Goal: Task Accomplishment & Management: Manage account settings

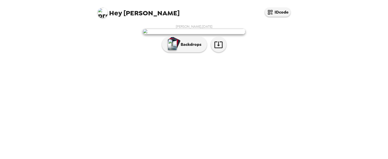
scroll to position [26, 0]
click at [223, 48] on icon "button" at bounding box center [218, 45] width 8 height 7
click at [194, 52] on button "Backdrops" at bounding box center [184, 44] width 45 height 15
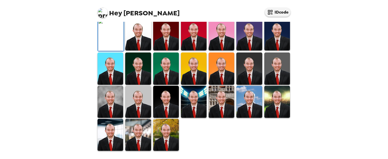
scroll to position [72, 0]
click at [139, 51] on img at bounding box center [138, 34] width 26 height 32
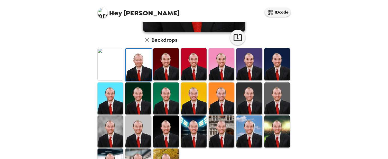
scroll to position [127, 0]
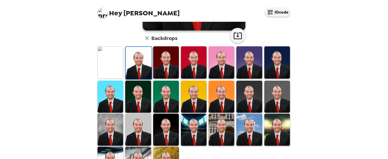
click at [277, 87] on img at bounding box center [277, 97] width 26 height 32
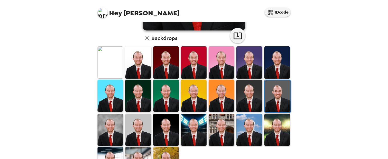
click at [275, 92] on img at bounding box center [278, 96] width 26 height 32
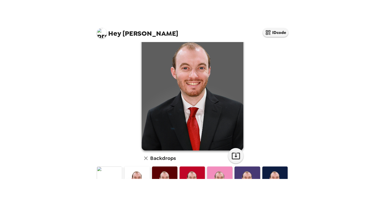
scroll to position [26, 0]
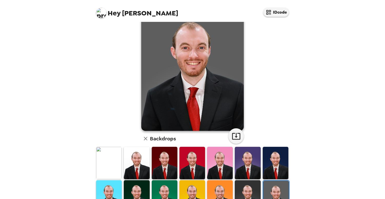
click at [137, 159] on img at bounding box center [137, 163] width 26 height 32
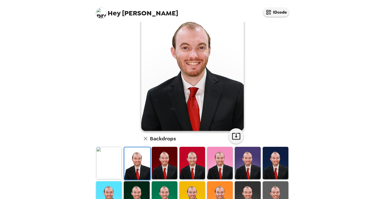
click at [151, 159] on div at bounding box center [165, 163] width 28 height 34
click at [160, 159] on img at bounding box center [165, 163] width 26 height 32
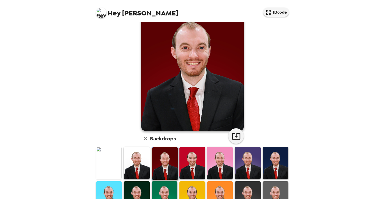
click at [191, 159] on img at bounding box center [193, 163] width 26 height 32
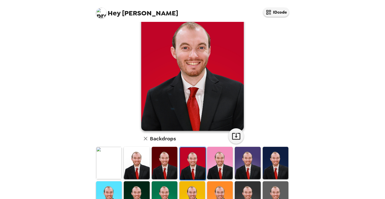
click at [221, 157] on img at bounding box center [220, 163] width 26 height 32
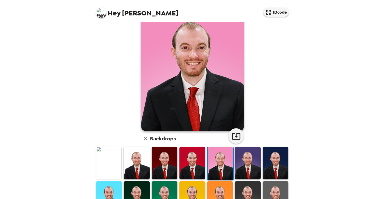
click at [240, 159] on img at bounding box center [248, 163] width 26 height 32
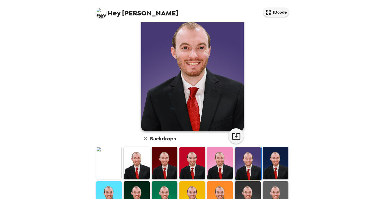
click at [280, 158] on img at bounding box center [276, 163] width 26 height 32
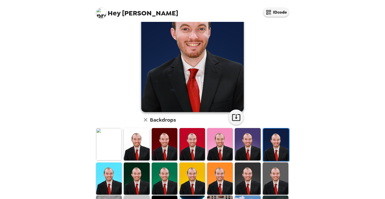
scroll to position [46, 0]
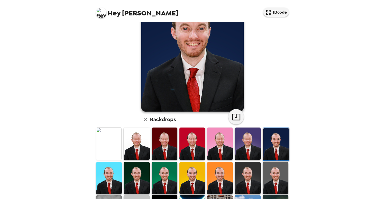
click at [131, 148] on img at bounding box center [137, 143] width 26 height 32
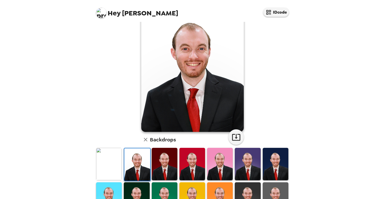
scroll to position [20, 0]
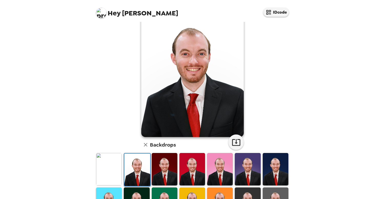
click at [281, 159] on img at bounding box center [276, 169] width 26 height 32
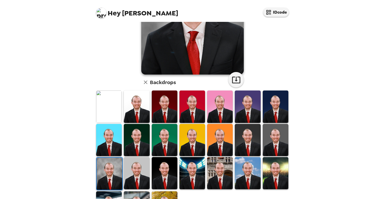
scroll to position [86, 0]
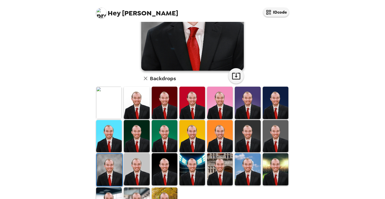
click at [132, 161] on img at bounding box center [137, 169] width 26 height 32
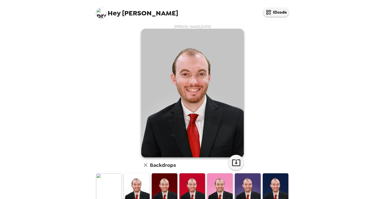
scroll to position [0, 0]
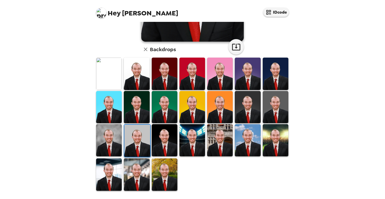
click at [165, 140] on img at bounding box center [165, 140] width 26 height 32
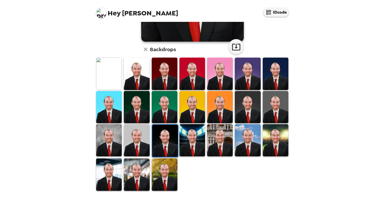
click at [199, 146] on img at bounding box center [193, 140] width 26 height 32
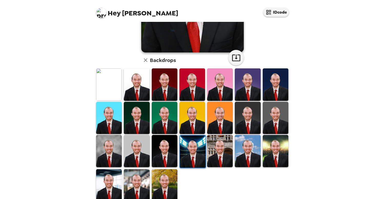
scroll to position [112, 0]
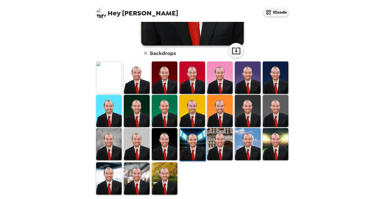
click at [215, 139] on img at bounding box center [220, 144] width 26 height 32
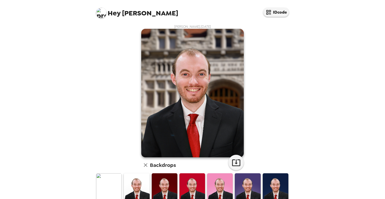
scroll to position [0, 0]
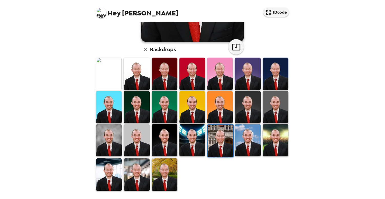
click at [250, 149] on img at bounding box center [248, 140] width 26 height 32
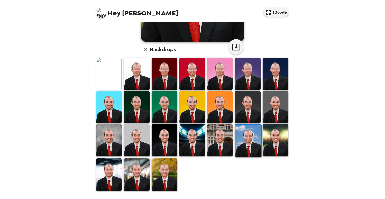
click at [282, 153] on img at bounding box center [276, 140] width 26 height 32
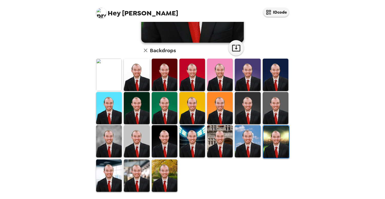
click at [276, 139] on img at bounding box center [277, 142] width 26 height 32
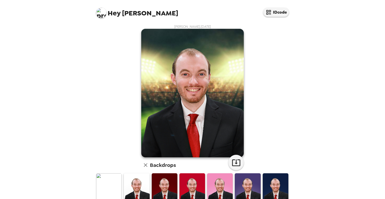
scroll to position [0, 0]
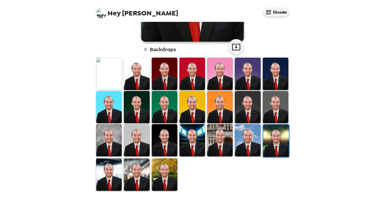
click at [121, 174] on img at bounding box center [109, 174] width 26 height 32
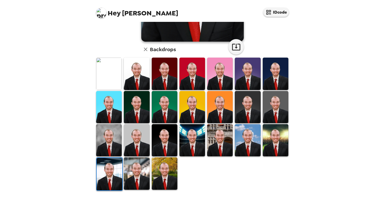
scroll to position [114, 0]
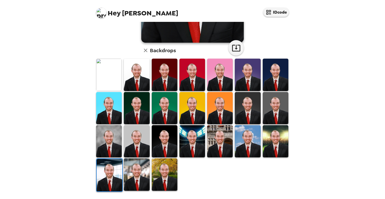
click at [112, 172] on img at bounding box center [110, 175] width 26 height 32
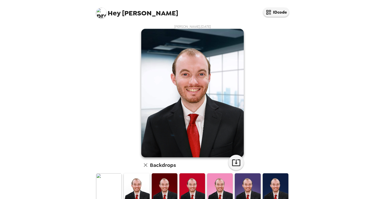
scroll to position [0, 0]
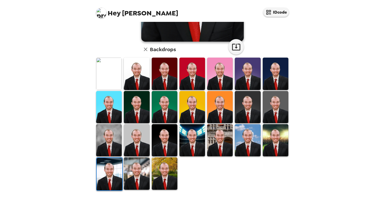
click at [145, 169] on img at bounding box center [137, 173] width 26 height 32
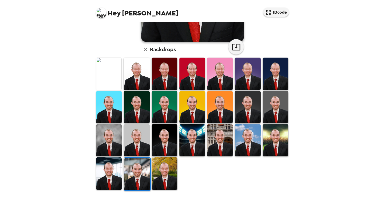
click at [166, 176] on img at bounding box center [165, 173] width 26 height 32
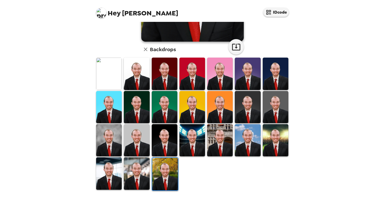
scroll to position [114, 0]
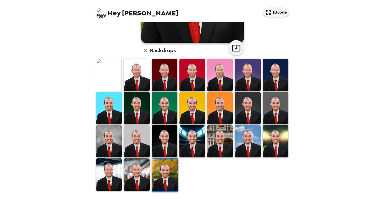
click at [170, 172] on img at bounding box center [165, 175] width 26 height 32
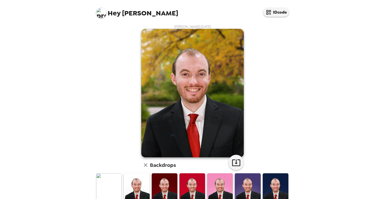
scroll to position [0, 0]
click at [281, 181] on img at bounding box center [276, 189] width 26 height 32
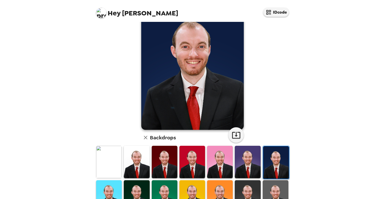
scroll to position [42, 0]
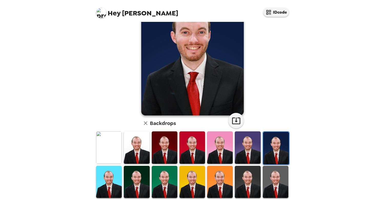
click at [282, 177] on img at bounding box center [276, 182] width 26 height 32
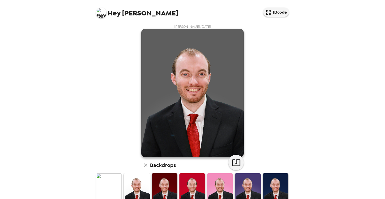
scroll to position [0, 0]
click at [240, 160] on icon "button" at bounding box center [236, 162] width 9 height 9
click at [132, 185] on img at bounding box center [137, 189] width 26 height 32
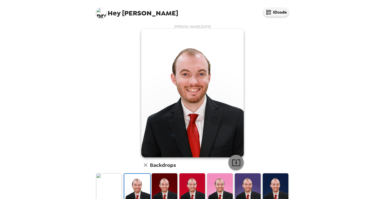
click at [239, 160] on icon "button" at bounding box center [236, 162] width 9 height 9
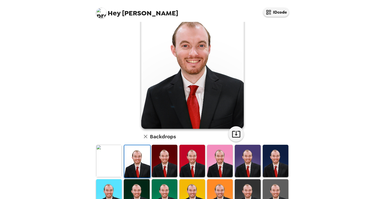
scroll to position [29, 0]
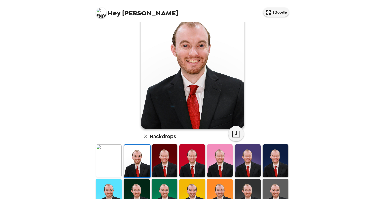
click at [276, 194] on img at bounding box center [276, 195] width 26 height 32
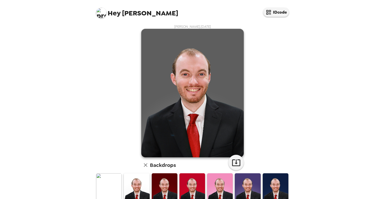
scroll to position [0, 0]
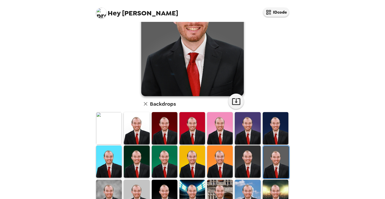
scroll to position [64, 0]
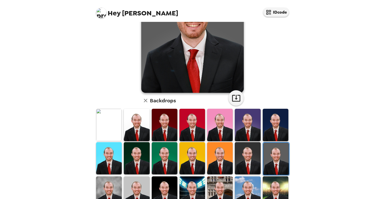
click at [285, 155] on img at bounding box center [277, 158] width 26 height 32
click at [240, 99] on icon "button" at bounding box center [236, 97] width 9 height 9
click at [147, 122] on img at bounding box center [137, 125] width 26 height 32
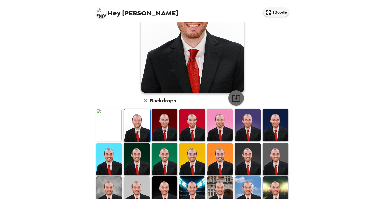
click at [240, 98] on icon "button" at bounding box center [236, 98] width 8 height 7
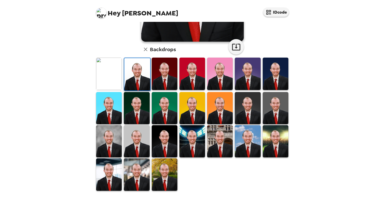
scroll to position [0, 0]
click at [136, 129] on img at bounding box center [137, 141] width 26 height 32
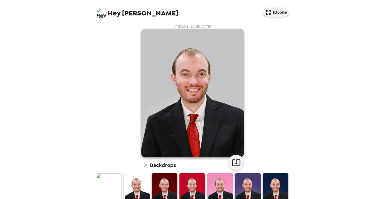
drag, startPoint x: 250, startPoint y: 167, endPoint x: 247, endPoint y: 168, distance: 2.6
click at [253, 168] on div "Joshua Myers , 09-23-2025 Backdrops" at bounding box center [192, 165] width 195 height 282
click at [239, 161] on icon "button" at bounding box center [236, 162] width 9 height 9
